Goal: Transaction & Acquisition: Subscribe to service/newsletter

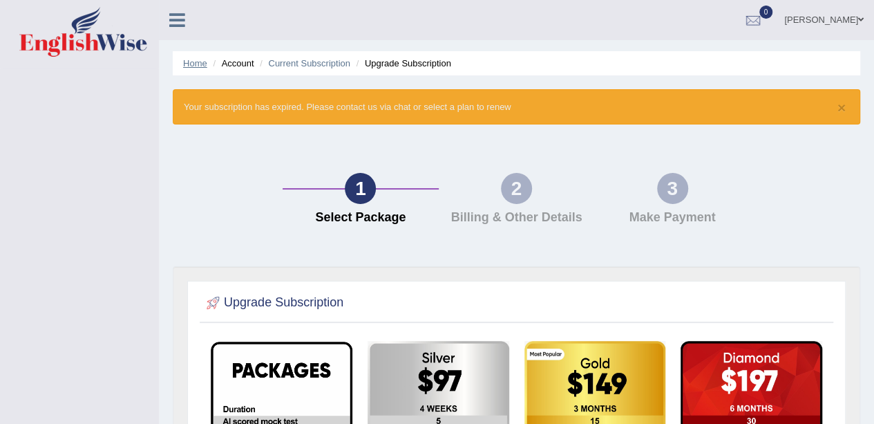
click at [195, 64] on link "Home" at bounding box center [195, 63] width 24 height 10
click at [185, 59] on link "Home" at bounding box center [195, 63] width 24 height 10
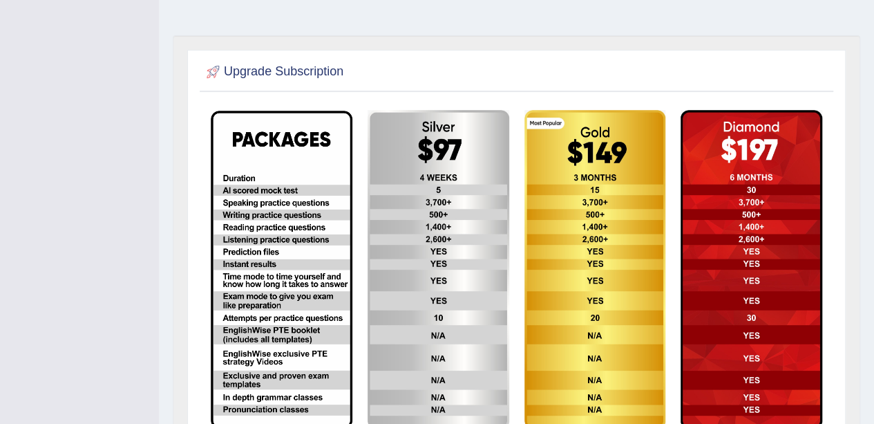
scroll to position [229, 0]
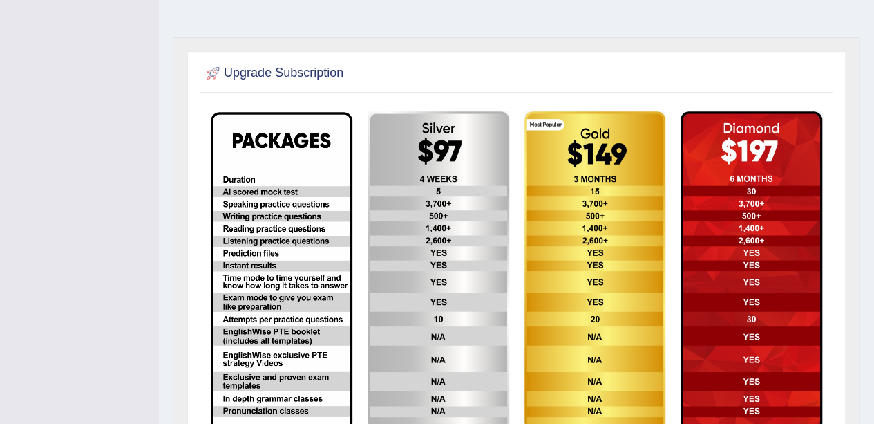
click at [425, 262] on img at bounding box center [439, 270] width 142 height 319
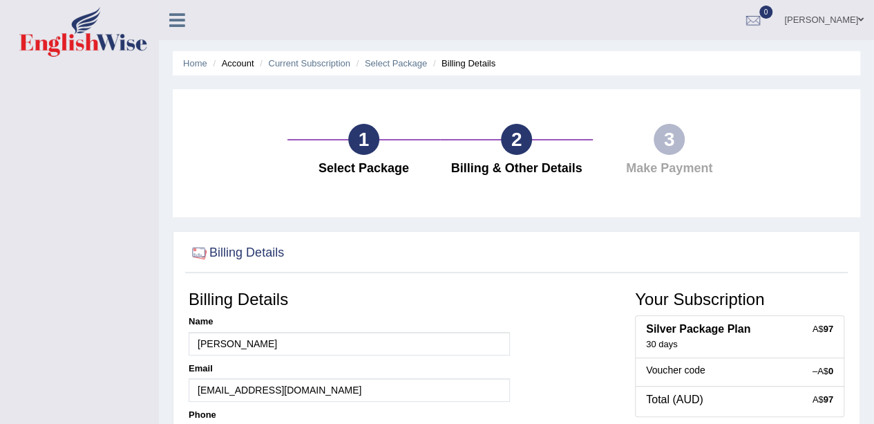
click at [446, 257] on div at bounding box center [517, 253] width 656 height 28
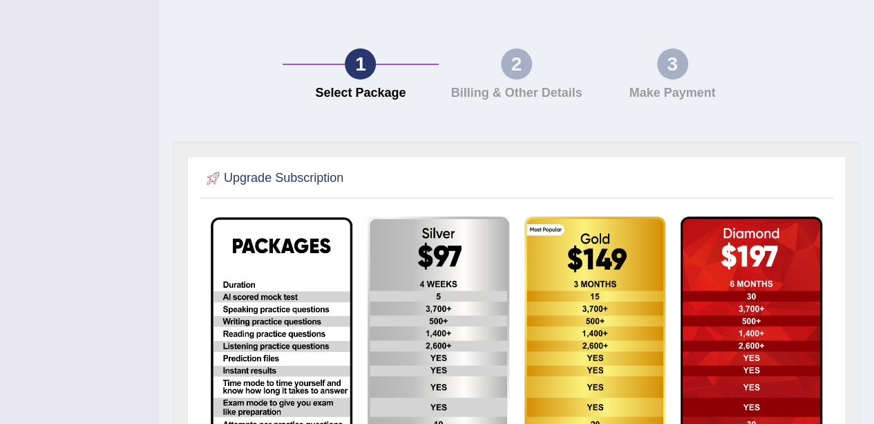
scroll to position [123, 0]
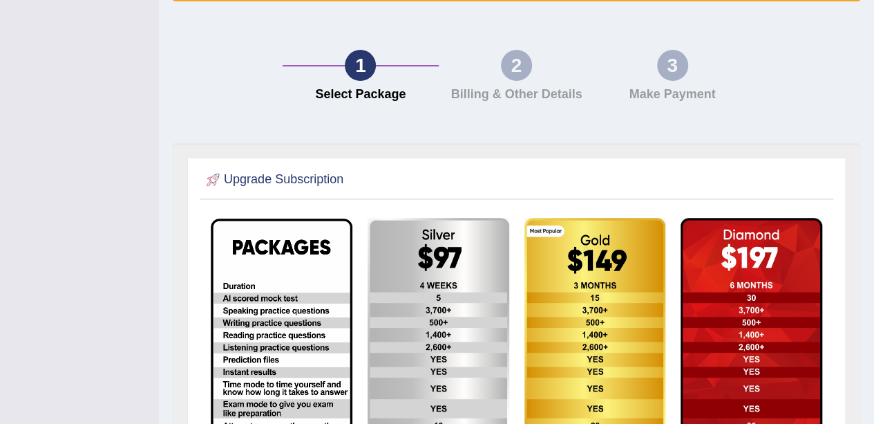
click at [529, 73] on div "2" at bounding box center [516, 65] width 31 height 31
click at [677, 83] on div "3 Make Payment" at bounding box center [672, 79] width 156 height 59
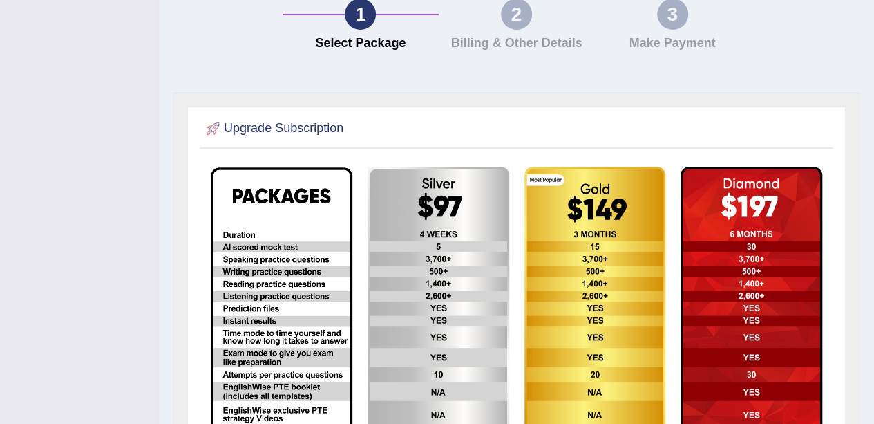
scroll to position [184, 0]
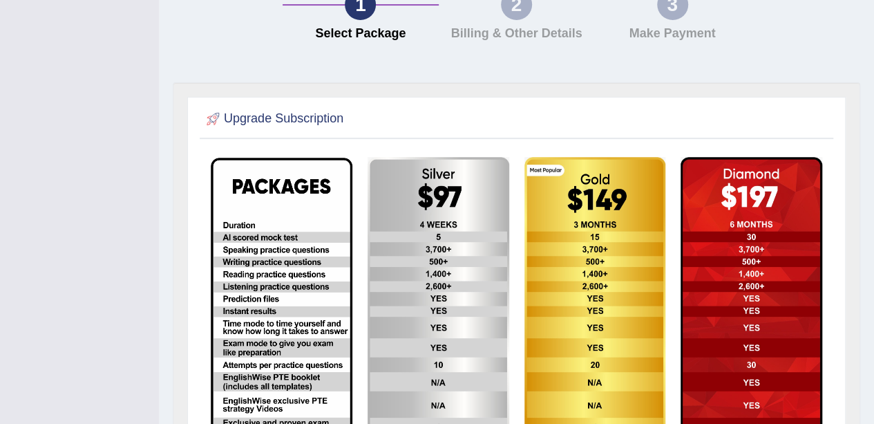
click at [677, 83] on div "Upgrade Subscription" at bounding box center [517, 308] width 688 height 453
click at [677, 84] on div "Upgrade Subscription" at bounding box center [517, 308] width 688 height 453
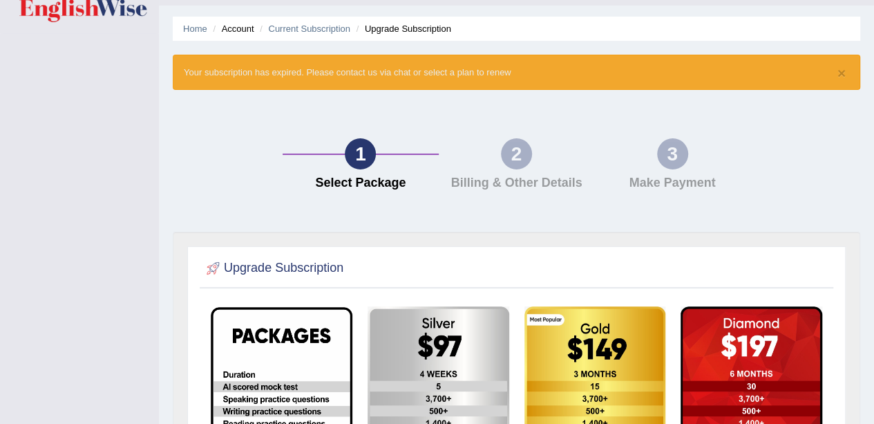
scroll to position [0, 0]
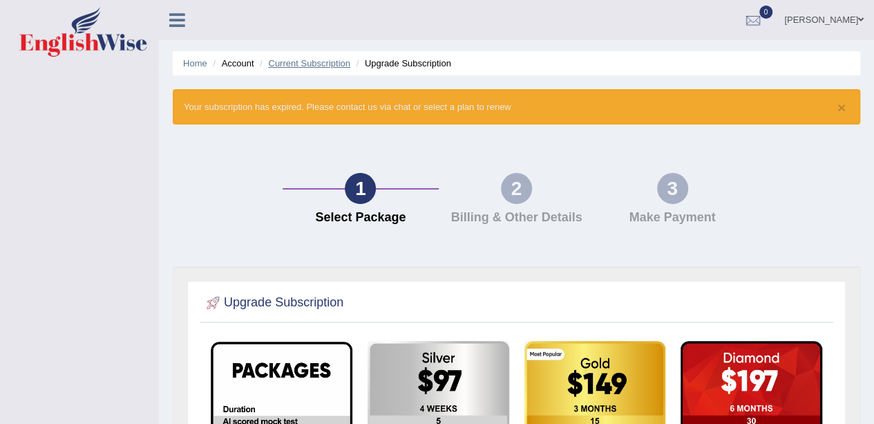
click at [298, 66] on link "Current Subscription" at bounding box center [309, 63] width 82 height 10
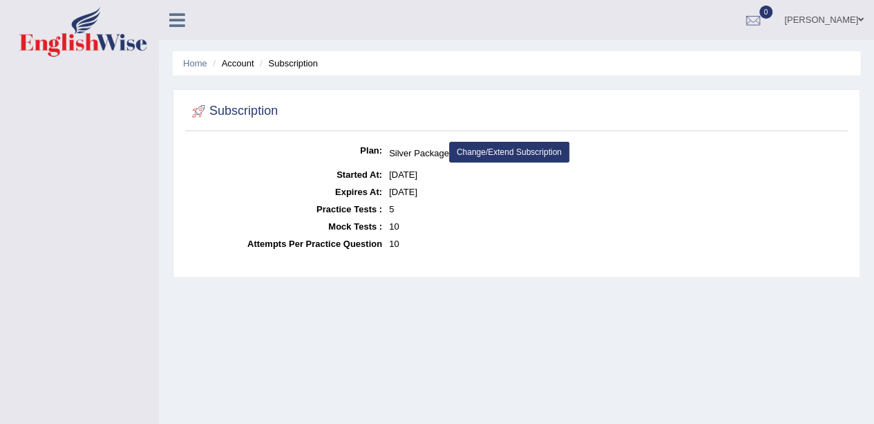
click at [314, 70] on ul "Home Account Subscription" at bounding box center [517, 63] width 688 height 24
click at [192, 62] on link "Home" at bounding box center [195, 63] width 24 height 10
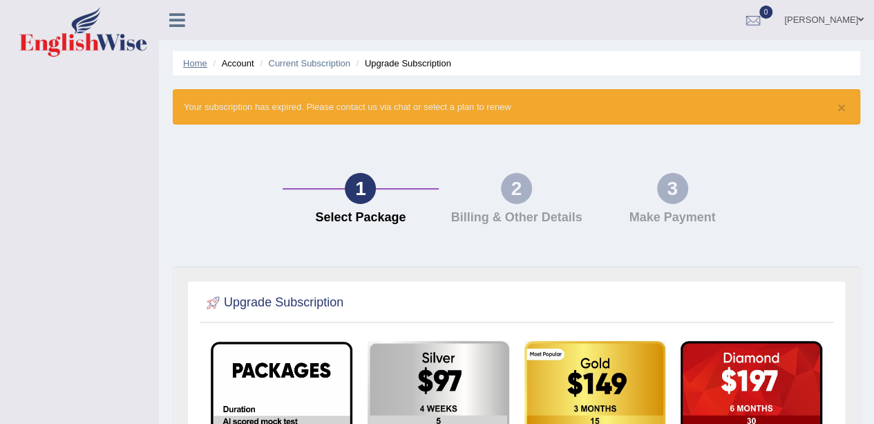
click at [196, 65] on link "Home" at bounding box center [195, 63] width 24 height 10
click at [304, 64] on link "Current Subscription" at bounding box center [309, 63] width 82 height 10
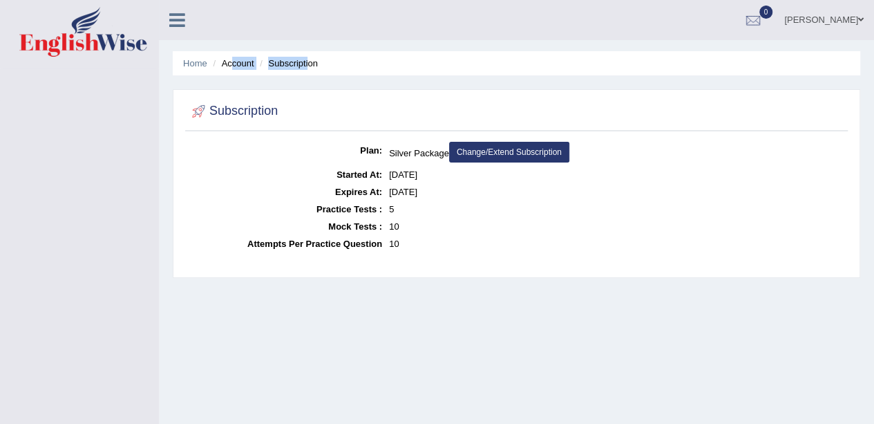
drag, startPoint x: 308, startPoint y: 66, endPoint x: 231, endPoint y: 59, distance: 76.3
click at [231, 59] on ul "Home Account Subscription" at bounding box center [517, 63] width 688 height 24
click at [231, 59] on li "Account" at bounding box center [231, 63] width 44 height 13
click at [205, 59] on link "Home" at bounding box center [195, 63] width 24 height 10
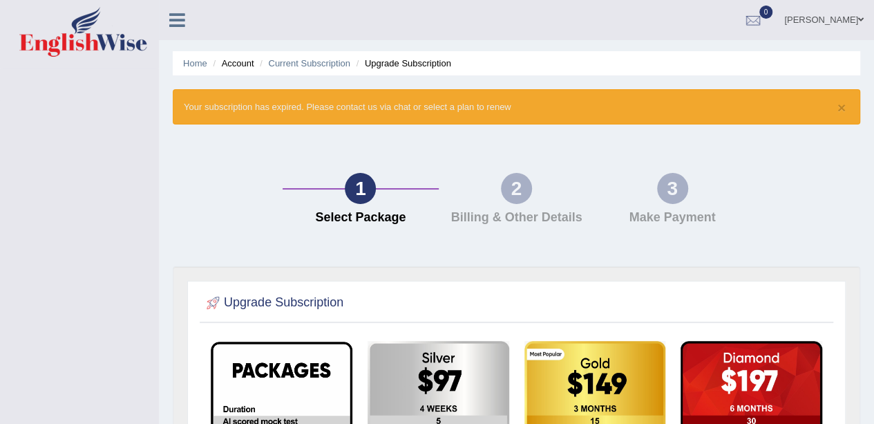
click at [169, 15] on link at bounding box center [177, 18] width 37 height 21
